Goal: Find contact information: Find contact information

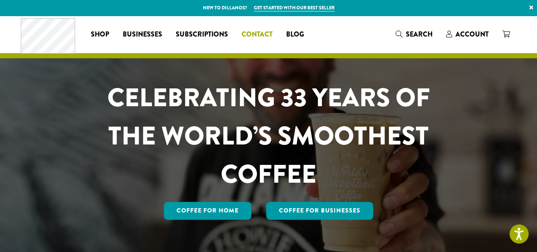
click at [253, 38] on span "Contact" at bounding box center [256, 34] width 31 height 11
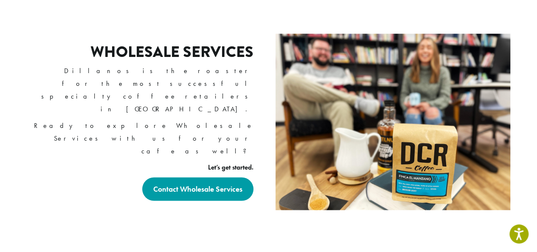
scroll to position [574, 0]
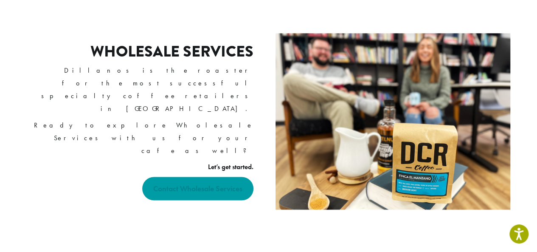
click at [228, 183] on strong "Contact Wholesale Services" at bounding box center [197, 188] width 89 height 10
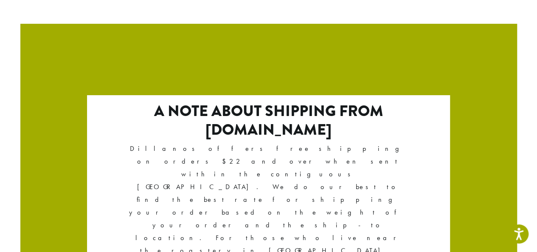
scroll to position [1541, 0]
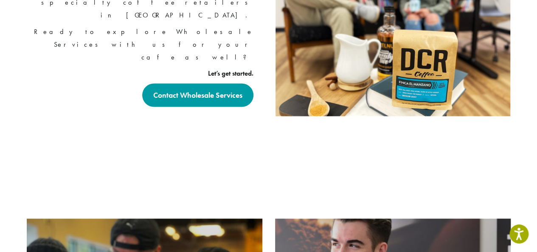
scroll to position [863, 0]
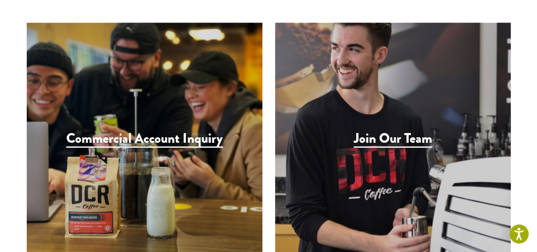
click at [375, 146] on div "Join Our Team" at bounding box center [392, 140] width 235 height 235
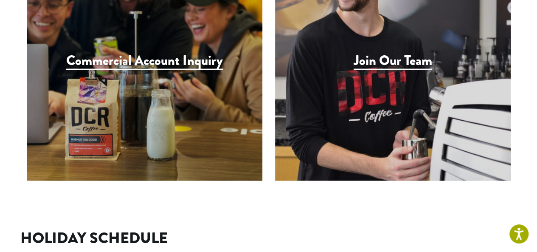
scroll to position [950, 0]
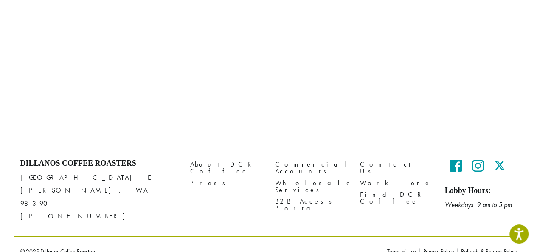
scroll to position [418, 0]
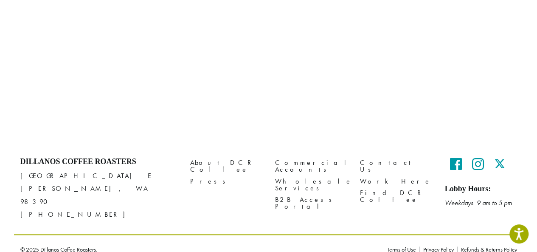
click at [478, 160] on icon at bounding box center [478, 164] width 12 height 14
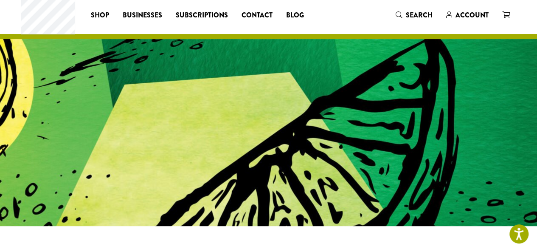
scroll to position [0, 0]
